Goal: Consume media (video, audio)

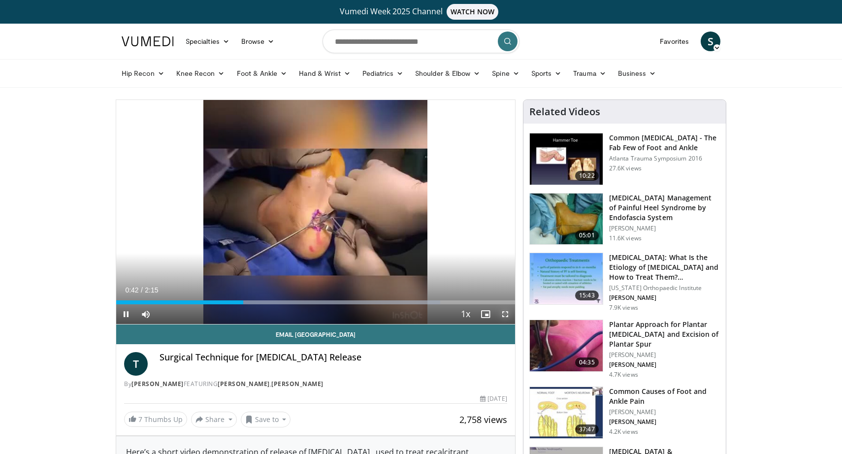
click at [507, 313] on span "Video Player" at bounding box center [505, 314] width 20 height 20
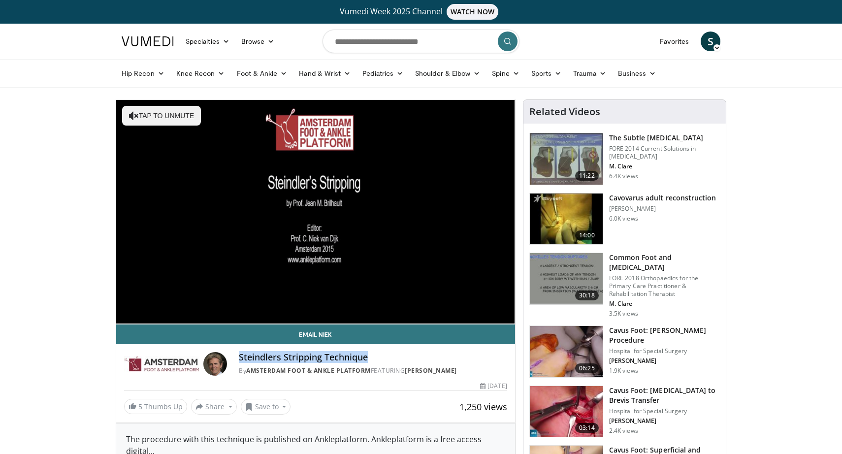
drag, startPoint x: 240, startPoint y: 356, endPoint x: 368, endPoint y: 357, distance: 127.5
click at [368, 357] on h4 "Steindlers Stripping Technique" at bounding box center [373, 357] width 268 height 11
copy h4 "Steindlers Stripping Technique"
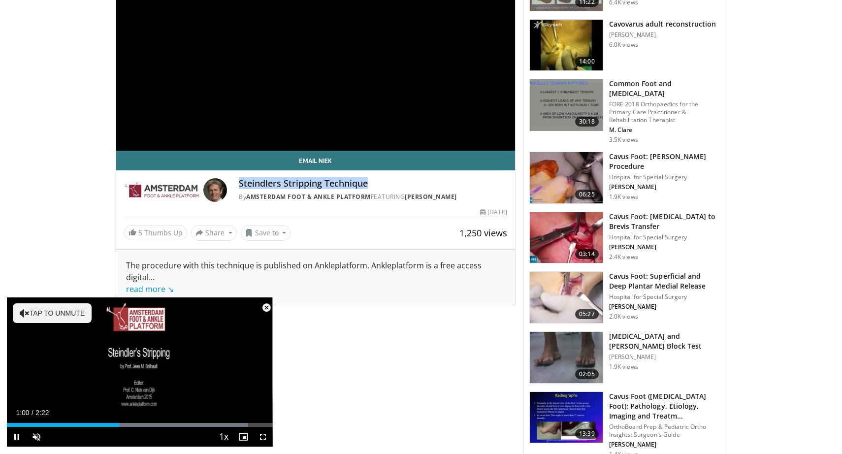
scroll to position [181, 0]
